Goal: Information Seeking & Learning: Learn about a topic

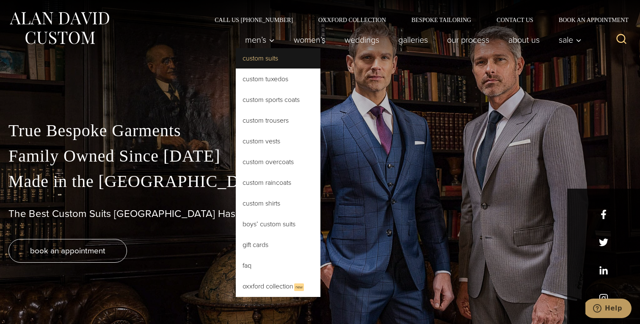
click at [257, 61] on link "Custom Suits" at bounding box center [278, 58] width 85 height 20
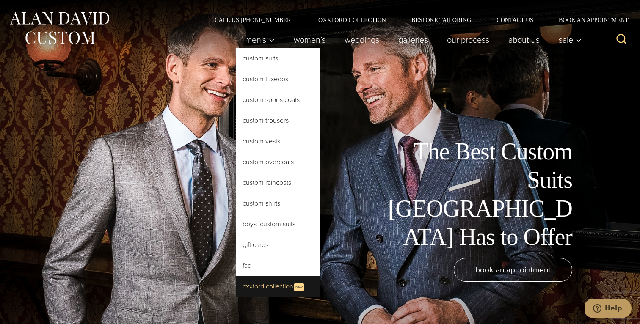
click at [294, 285] on span "New" at bounding box center [299, 288] width 10 height 8
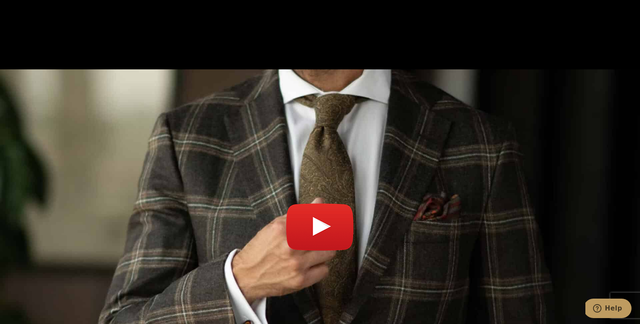
scroll to position [2946, 0]
click at [311, 178] on link "Play video" at bounding box center [319, 231] width 623 height 303
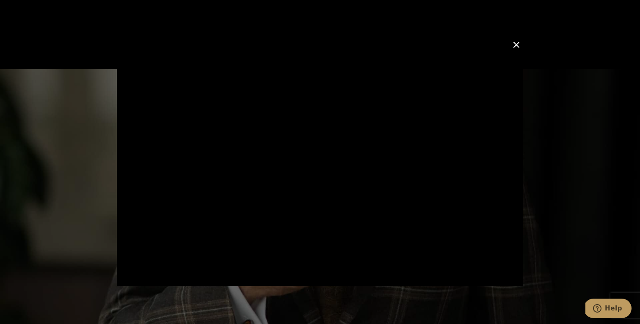
click at [590, 157] on div at bounding box center [320, 162] width 640 height 324
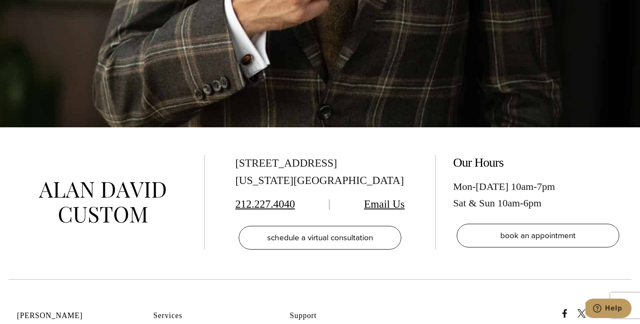
scroll to position [3201, 0]
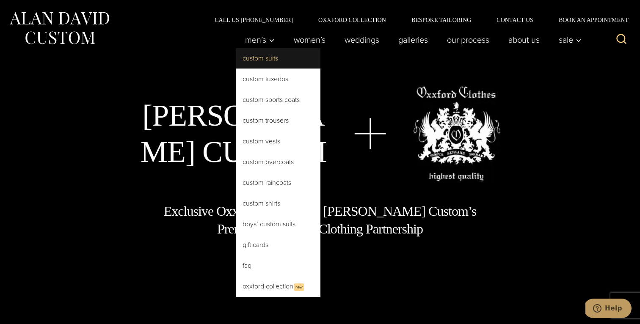
click at [265, 64] on link "Custom Suits" at bounding box center [278, 58] width 85 height 20
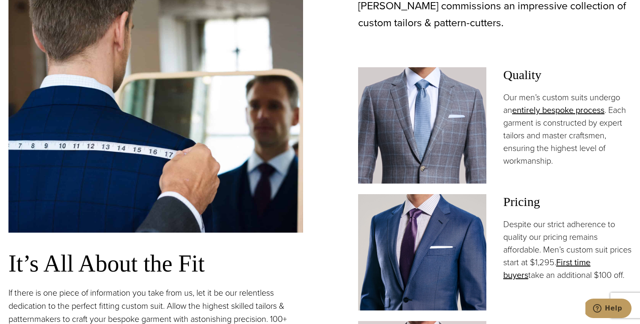
scroll to position [563, 0]
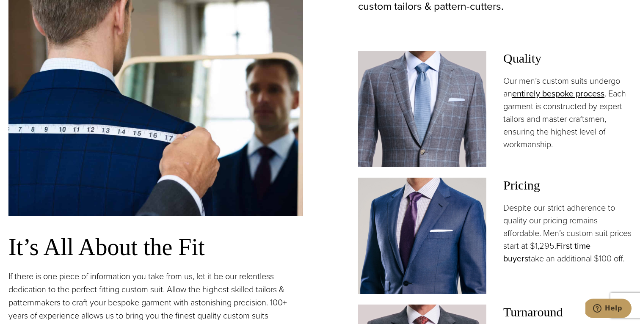
click at [523, 263] on link "First time buyers" at bounding box center [546, 252] width 87 height 25
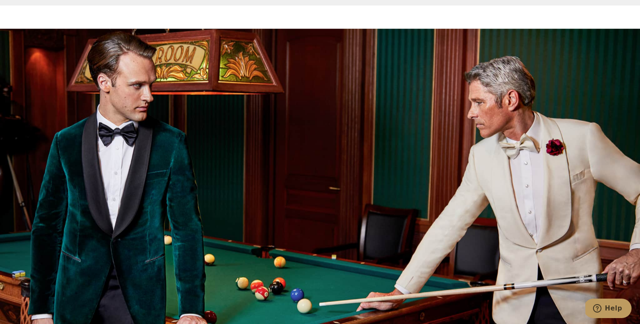
scroll to position [886, 0]
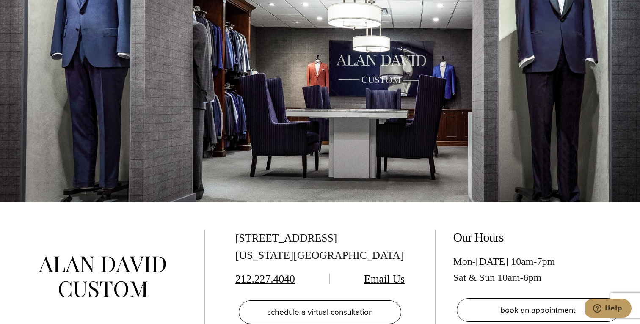
scroll to position [4717, 0]
